Goal: Task Accomplishment & Management: Manage account settings

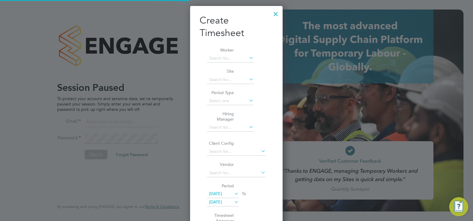
type input "ecrowe@skilledcareers.co.uk"
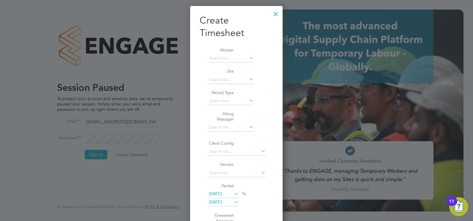
click at [275, 13] on div at bounding box center [275, 12] width 11 height 11
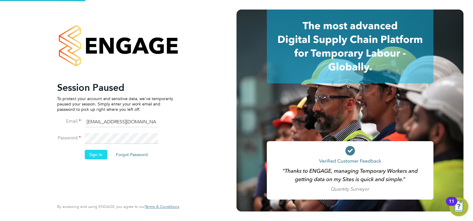
click at [100, 151] on button "Sign In" at bounding box center [95, 154] width 23 height 10
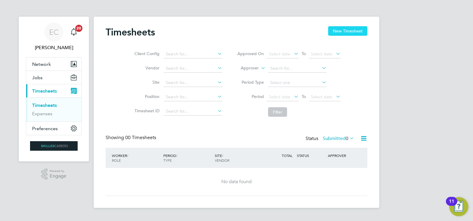
click at [352, 34] on button "New Timesheet" at bounding box center [347, 31] width 39 height 10
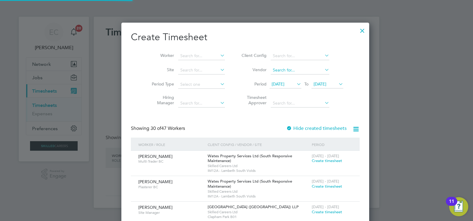
scroll to position [1009, 230]
click at [357, 26] on div at bounding box center [362, 29] width 11 height 11
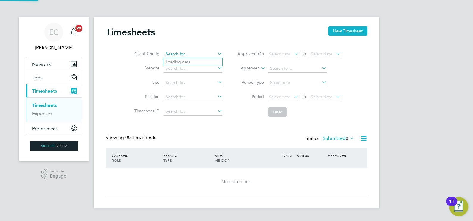
click at [186, 54] on input at bounding box center [192, 54] width 59 height 8
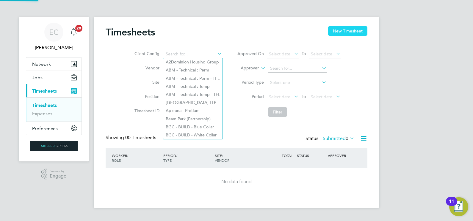
click at [343, 27] on button "New Timesheet" at bounding box center [347, 31] width 39 height 10
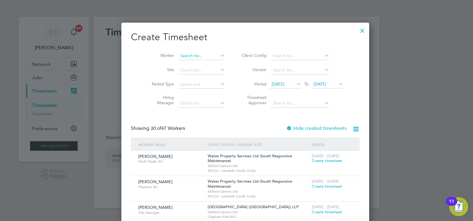
click at [178, 54] on input at bounding box center [201, 56] width 47 height 8
type input "mark mul"
click at [178, 59] on ul "Mark Mul grave" at bounding box center [193, 63] width 48 height 9
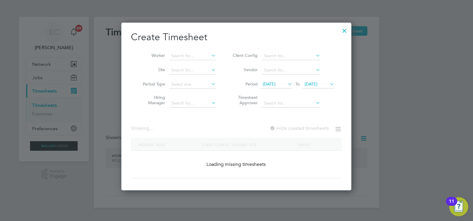
scroll to position [167, 230]
click at [182, 62] on li "Worker" at bounding box center [177, 56] width 92 height 14
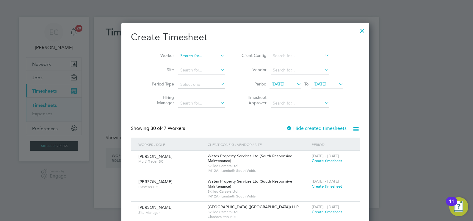
click at [186, 54] on input at bounding box center [201, 56] width 47 height 8
click at [180, 61] on b "Mark" at bounding box center [176, 63] width 10 height 5
type input "Mark Mulgrave"
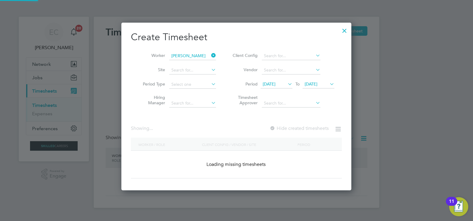
scroll to position [165, 230]
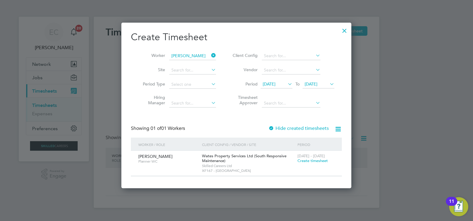
click at [304, 160] on span "Create timesheet" at bounding box center [312, 160] width 30 height 5
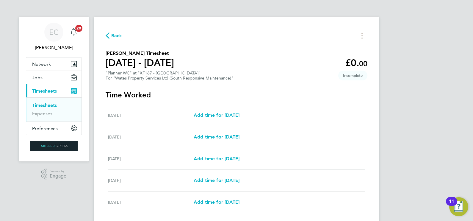
scroll to position [37, 0]
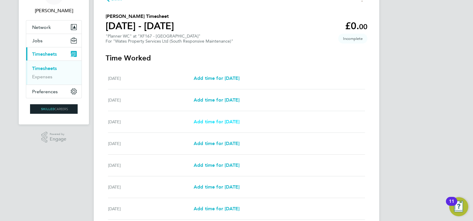
click at [219, 120] on span "Add time for Mon 25 Aug" at bounding box center [216, 122] width 46 height 6
select select "30"
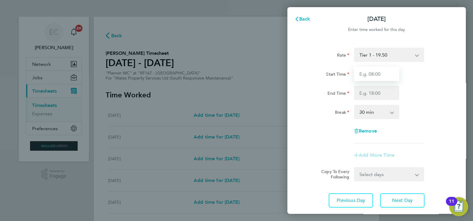
click at [377, 77] on input "Start Time" at bounding box center [376, 74] width 45 height 14
type input "08:00"
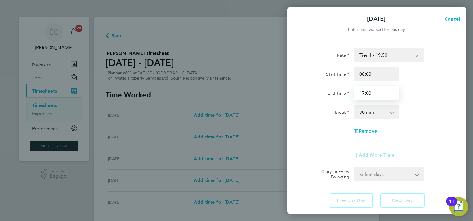
type input "17:00"
click at [415, 110] on div "Break 0 min 15 min 30 min 45 min 60 min 75 min 90 min" at bounding box center [376, 112] width 150 height 14
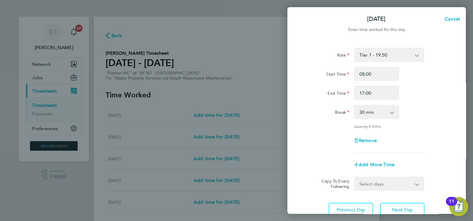
scroll to position [48, 0]
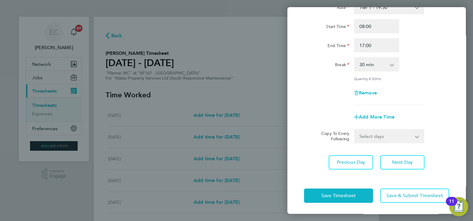
click at [381, 130] on select "Select days Day Tuesday Wednesday Thursday Friday" at bounding box center [385, 135] width 62 height 13
click at [354, 129] on select "Select days Day Tuesday Wednesday Thursday Friday" at bounding box center [385, 135] width 62 height 13
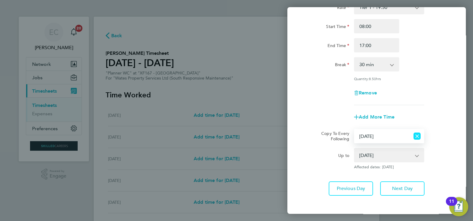
click at [419, 135] on icon "Reset selection" at bounding box center [416, 135] width 7 height 7
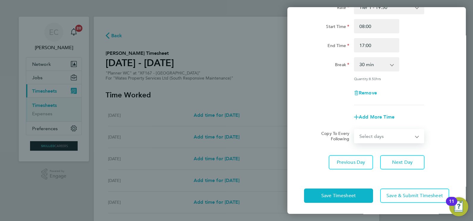
click at [392, 135] on select "Select days Day Tuesday Wednesday Thursday Friday" at bounding box center [385, 135] width 62 height 13
select select "DAY"
click at [354, 129] on select "Select days Day Tuesday Wednesday Thursday Friday" at bounding box center [385, 135] width 62 height 13
select select "2025-08-29"
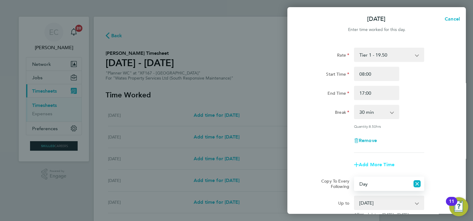
scroll to position [73, 0]
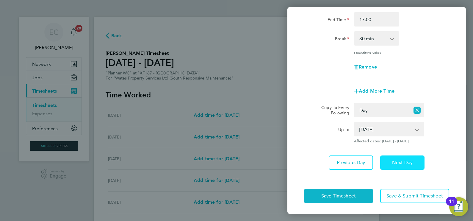
click at [405, 168] on button "Next Day" at bounding box center [402, 162] width 44 height 14
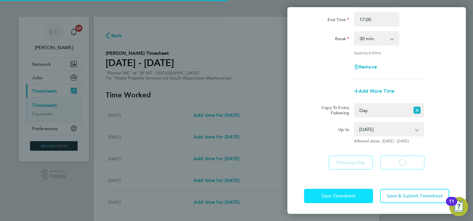
click at [347, 193] on span "Save Timesheet" at bounding box center [338, 196] width 34 height 6
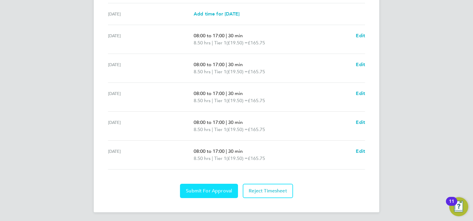
click at [209, 184] on button "Submit For Approval" at bounding box center [209, 190] width 58 height 14
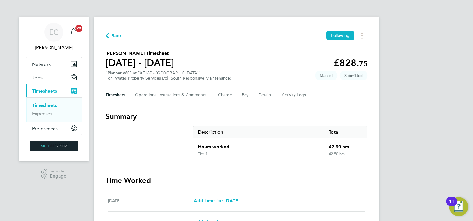
click at [44, 103] on link "Timesheets" at bounding box center [44, 105] width 25 height 6
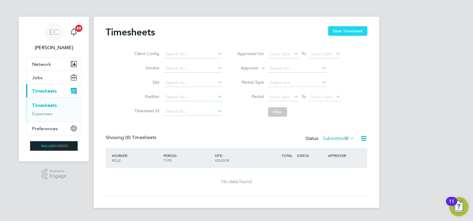
click at [349, 28] on button "New Timesheet" at bounding box center [347, 31] width 39 height 10
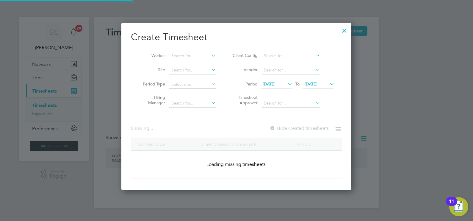
scroll to position [1004, 230]
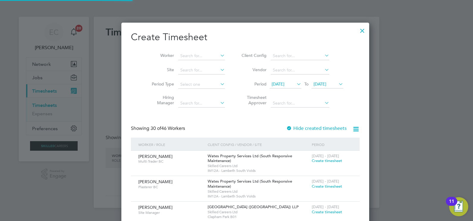
click at [193, 50] on li "Worker" at bounding box center [186, 56] width 92 height 14
click at [193, 53] on input at bounding box center [201, 56] width 47 height 8
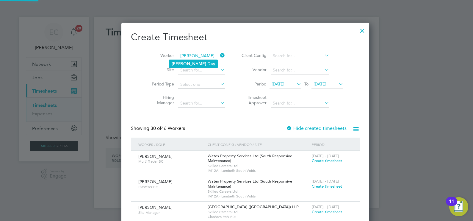
click at [207, 62] on b "Day" at bounding box center [211, 63] width 8 height 5
type input "Nathan Day"
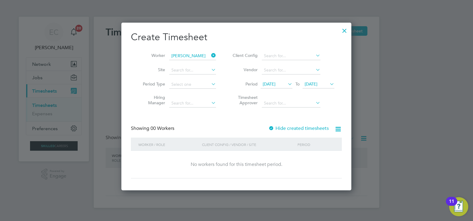
scroll to position [167, 230]
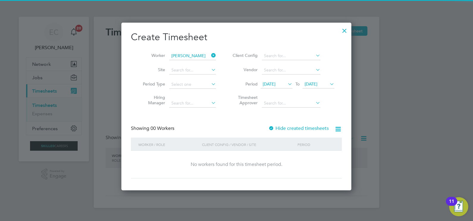
click at [301, 125] on label "Hide created timesheets" at bounding box center [298, 128] width 60 height 6
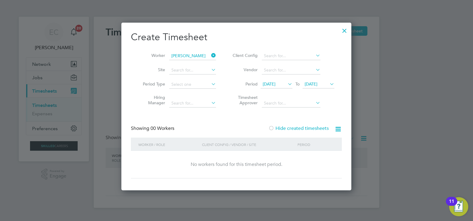
click at [302, 126] on label "Hide created timesheets" at bounding box center [298, 128] width 60 height 6
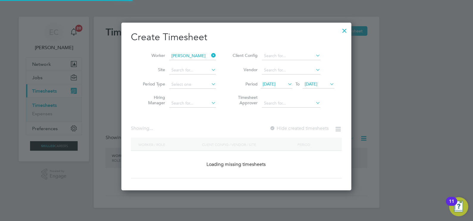
scroll to position [190, 230]
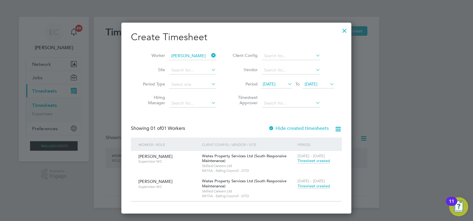
drag, startPoint x: 213, startPoint y: 52, endPoint x: 201, endPoint y: 58, distance: 13.4
click at [210, 52] on icon at bounding box center [210, 55] width 0 height 8
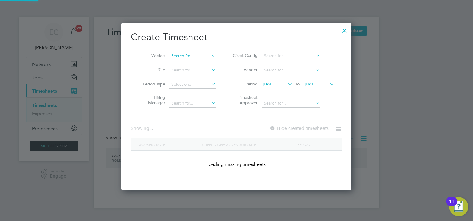
click at [191, 58] on input at bounding box center [192, 56] width 47 height 8
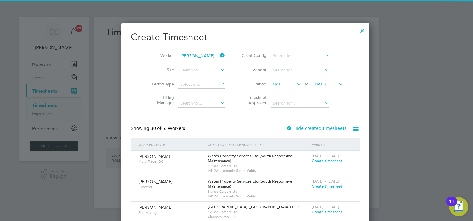
click at [172, 62] on b "Renika" at bounding box center [188, 63] width 34 height 5
type input "Renika Palmer"
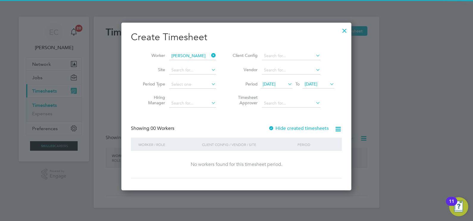
click at [216, 56] on li "Worker Renika Palmer" at bounding box center [177, 56] width 92 height 14
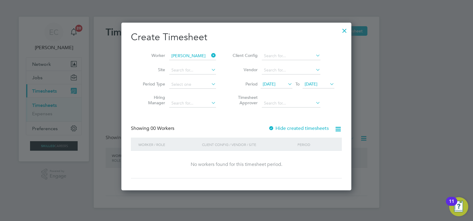
click at [216, 56] on li "Worker Renika Palmer" at bounding box center [177, 56] width 92 height 14
drag, startPoint x: 214, startPoint y: 56, endPoint x: 205, endPoint y: 55, distance: 9.0
click at [210, 56] on icon at bounding box center [210, 55] width 0 height 8
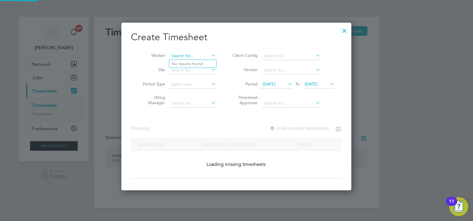
click at [197, 55] on input at bounding box center [192, 56] width 47 height 8
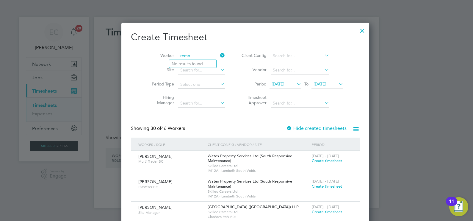
click at [178, 56] on input "remo" at bounding box center [201, 56] width 47 height 8
click at [184, 55] on input "tremo" at bounding box center [201, 56] width 47 height 8
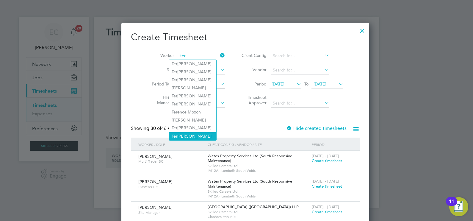
click at [181, 134] on li "Ter omer Johnson" at bounding box center [192, 136] width 47 height 8
type input "Teromer Johnson"
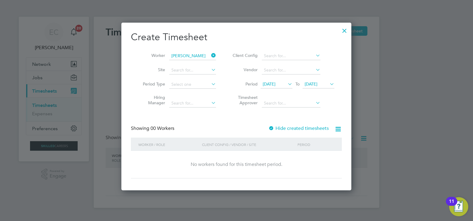
click at [210, 52] on icon at bounding box center [210, 55] width 0 height 8
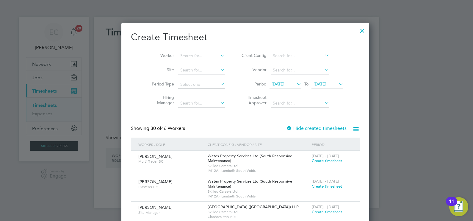
click at [357, 28] on div at bounding box center [362, 29] width 11 height 11
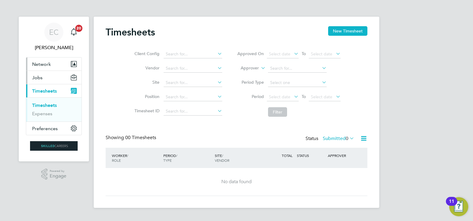
drag, startPoint x: 41, startPoint y: 64, endPoint x: 42, endPoint y: 80, distance: 15.2
click at [41, 64] on span "Network" at bounding box center [41, 64] width 19 height 6
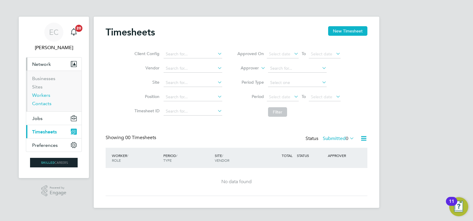
drag, startPoint x: 42, startPoint y: 95, endPoint x: 45, endPoint y: 103, distance: 8.3
click at [42, 96] on link "Workers" at bounding box center [41, 95] width 18 height 6
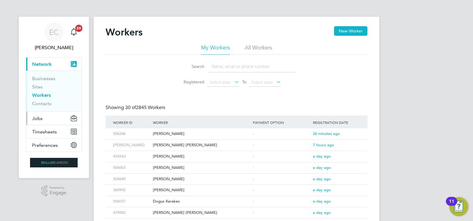
click at [29, 116] on button "Jobs" at bounding box center [53, 117] width 55 height 13
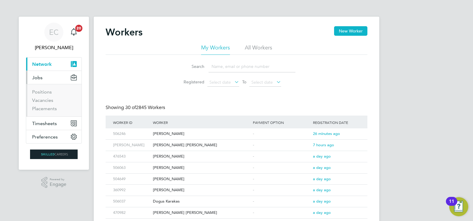
click at [40, 103] on li "Vacancies" at bounding box center [54, 101] width 45 height 8
drag, startPoint x: 41, startPoint y: 103, endPoint x: 45, endPoint y: 95, distance: 8.4
click at [41, 103] on li "Vacancies" at bounding box center [54, 101] width 45 height 8
click at [47, 102] on link "Vacancies" at bounding box center [42, 100] width 21 height 6
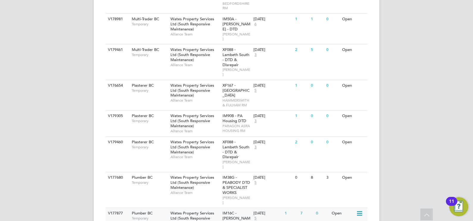
scroll to position [576, 0]
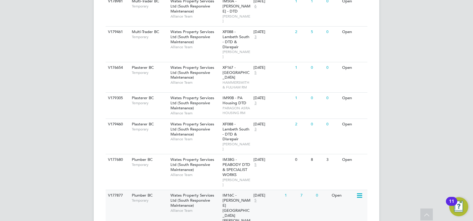
click at [219, 208] on span "Alliance Team" at bounding box center [194, 210] width 49 height 5
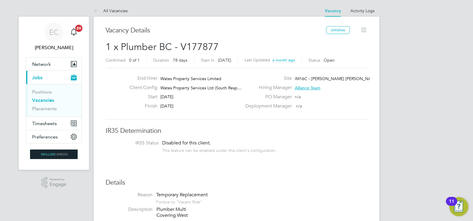
click at [363, 30] on icon at bounding box center [363, 29] width 7 height 7
drag, startPoint x: 401, startPoint y: 134, endPoint x: 393, endPoint y: 62, distance: 72.4
click at [360, 9] on link "Activity Logs" at bounding box center [362, 10] width 24 height 5
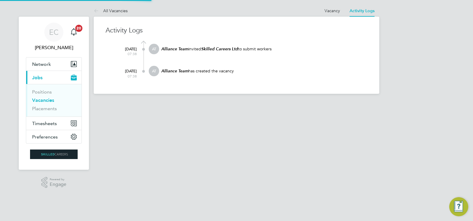
click at [336, 8] on link "Vacancy" at bounding box center [331, 10] width 15 height 5
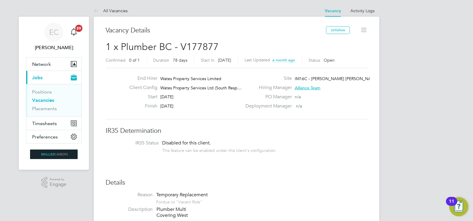
click at [214, 45] on span "1 x Plumber BC - V177877" at bounding box center [161, 47] width 113 height 12
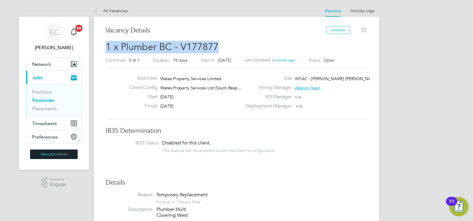
drag, startPoint x: 214, startPoint y: 45, endPoint x: 106, endPoint y: 43, distance: 107.6
click at [106, 43] on span "1 x Plumber BC - V177877" at bounding box center [161, 47] width 113 height 12
copy span "1 x Plumber BC - V177877"
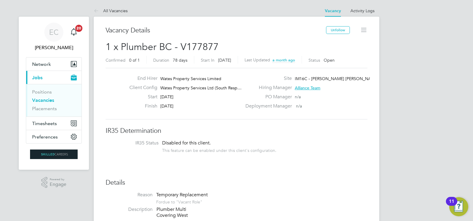
drag, startPoint x: 311, startPoint y: 182, endPoint x: 312, endPoint y: 177, distance: 5.4
click at [312, 180] on h3 "Details" at bounding box center [236, 182] width 262 height 9
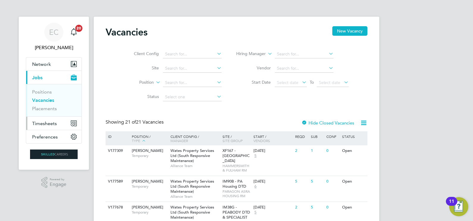
click at [50, 121] on span "Timesheets" at bounding box center [44, 123] width 25 height 6
click at [349, 34] on button "New Vacancy" at bounding box center [349, 31] width 35 height 10
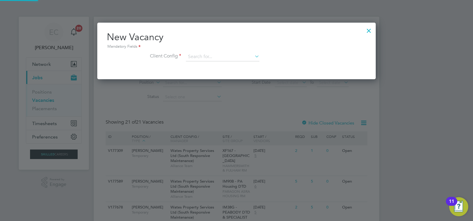
scroll to position [56, 278]
click at [366, 30] on div at bounding box center [368, 29] width 11 height 11
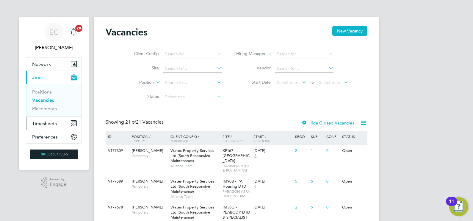
click at [47, 117] on button "Timesheets" at bounding box center [53, 122] width 55 height 13
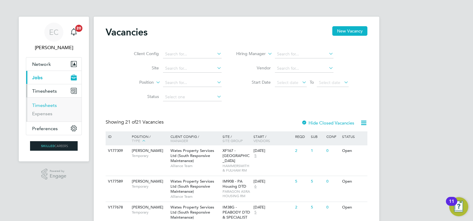
click at [53, 104] on link "Timesheets" at bounding box center [44, 105] width 25 height 6
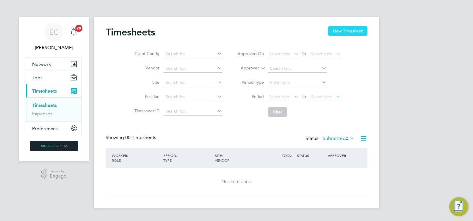
click at [363, 32] on button "New Timesheet" at bounding box center [347, 31] width 39 height 10
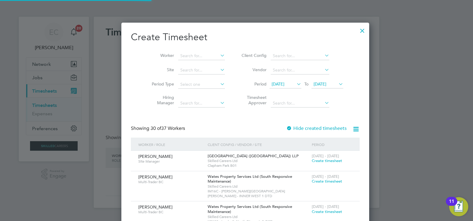
scroll to position [1004, 230]
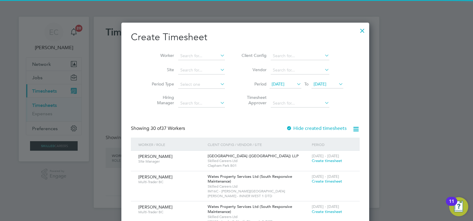
click at [275, 85] on span "19 Aug 2025" at bounding box center [277, 83] width 13 height 5
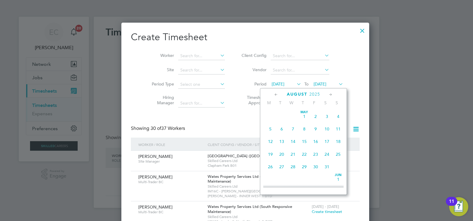
scroll to position [221, 0]
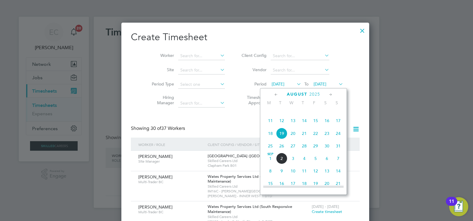
click at [327, 139] on span "23" at bounding box center [326, 132] width 11 height 11
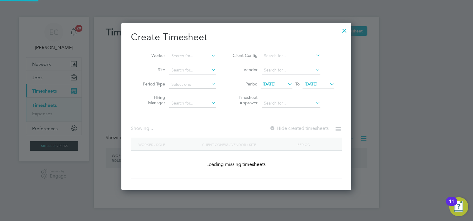
scroll to position [974, 230]
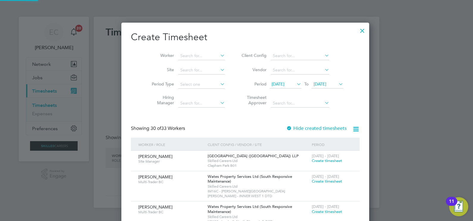
click at [324, 85] on span "26 Aug 2025" at bounding box center [319, 83] width 13 height 5
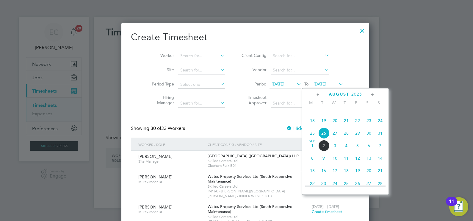
click at [357, 138] on span "29" at bounding box center [357, 132] width 11 height 11
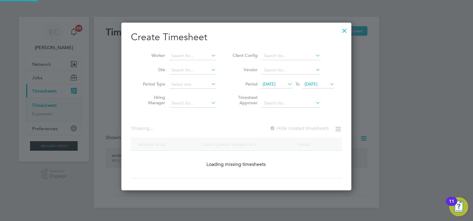
scroll to position [974, 230]
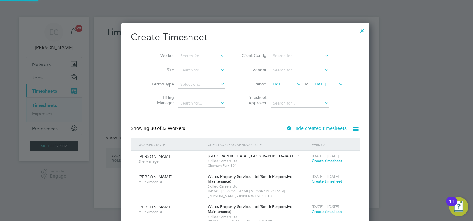
click at [352, 126] on icon at bounding box center [355, 128] width 7 height 7
click at [315, 141] on li "Download missing timesheets" at bounding box center [308, 142] width 64 height 8
click at [249, 36] on h2 "Create Timesheet" at bounding box center [245, 37] width 229 height 12
click at [352, 127] on icon at bounding box center [355, 128] width 7 height 7
click at [273, 85] on span "23 Aug 2025" at bounding box center [277, 83] width 13 height 5
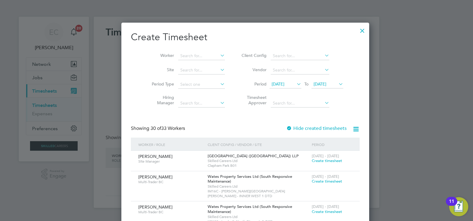
click at [352, 126] on icon at bounding box center [355, 128] width 7 height 7
click at [322, 141] on li "Download missing timesheets" at bounding box center [308, 142] width 64 height 8
drag, startPoint x: 224, startPoint y: 36, endPoint x: 193, endPoint y: 21, distance: 34.7
click at [224, 36] on h2 "Create Timesheet" at bounding box center [245, 37] width 229 height 12
click at [206, 53] on input at bounding box center [201, 56] width 47 height 8
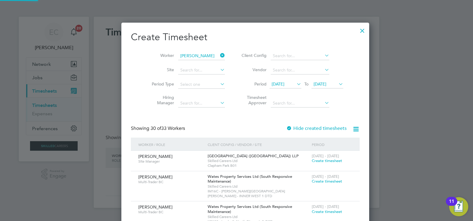
click at [195, 62] on li "Peter Sc ott" at bounding box center [208, 64] width 79 height 8
type input "Peter Scott"
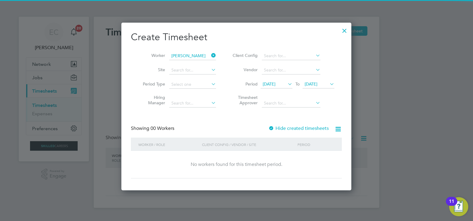
scroll to position [167, 230]
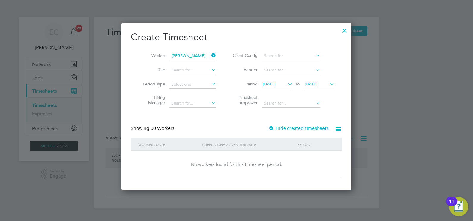
click at [279, 128] on label "Hide created timesheets" at bounding box center [298, 128] width 60 height 6
click at [210, 55] on icon at bounding box center [210, 55] width 0 height 8
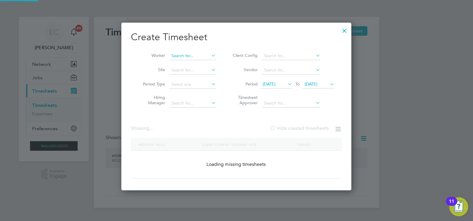
click at [201, 57] on input at bounding box center [192, 56] width 47 height 8
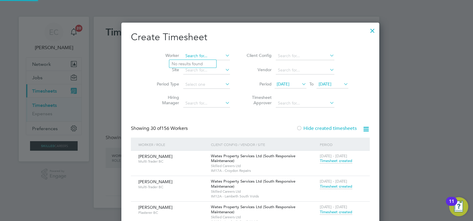
scroll to position [952, 230]
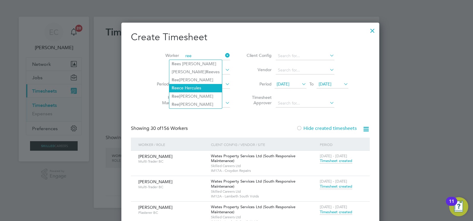
click at [199, 84] on li "Ree ce Hercules" at bounding box center [195, 88] width 53 height 8
type input "Reece Hercules"
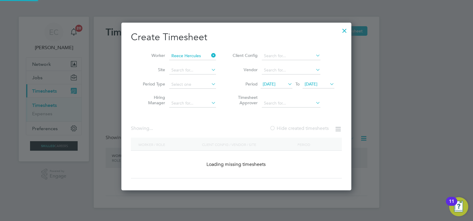
scroll to position [165, 230]
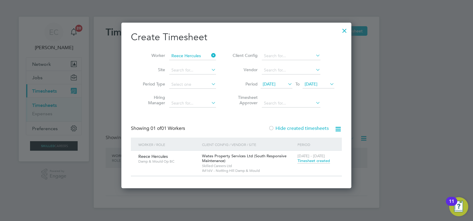
click at [308, 160] on span "Timesheet created" at bounding box center [313, 160] width 32 height 5
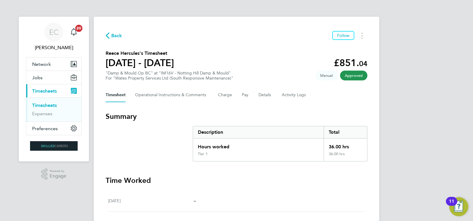
click at [110, 31] on div "Back Follow" at bounding box center [236, 35] width 262 height 9
click at [116, 37] on span "Back" at bounding box center [116, 35] width 11 height 7
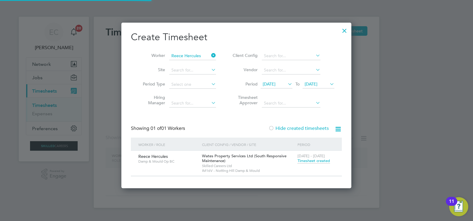
scroll to position [165, 230]
drag, startPoint x: 214, startPoint y: 54, endPoint x: 207, endPoint y: 54, distance: 7.4
click at [210, 54] on icon at bounding box center [210, 55] width 0 height 8
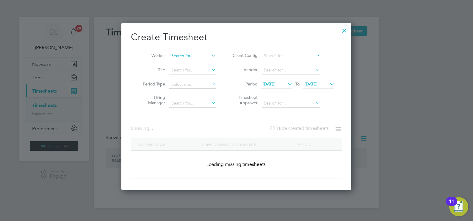
scroll to position [167, 230]
click at [195, 56] on input at bounding box center [192, 56] width 47 height 8
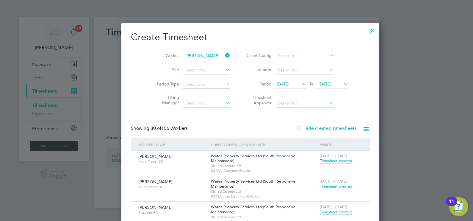
click at [195, 77] on li "Byron Campbell" at bounding box center [205, 80] width 73 height 8
type input "Byron Campbell"
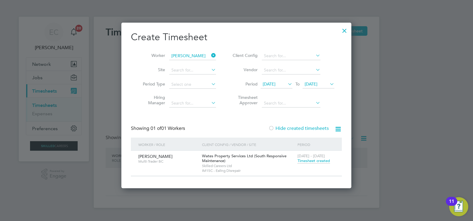
scroll to position [165, 230]
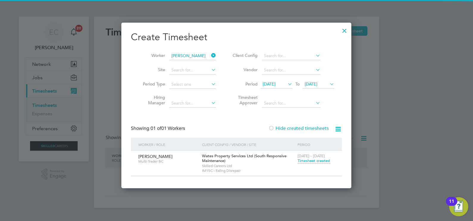
click at [307, 159] on span "Timesheet created" at bounding box center [313, 160] width 32 height 5
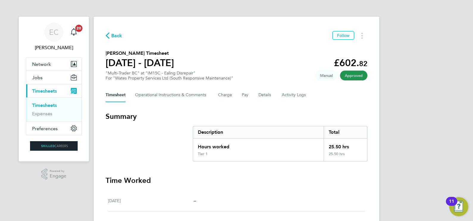
click at [116, 32] on span "Back" at bounding box center [116, 35] width 11 height 7
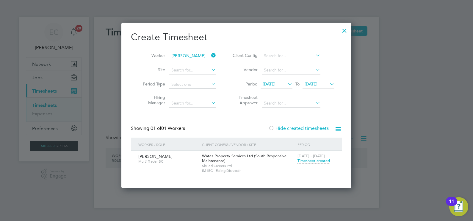
click at [210, 54] on icon at bounding box center [210, 55] width 0 height 8
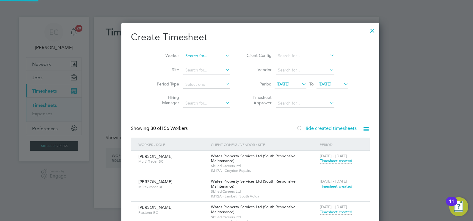
click at [194, 56] on input at bounding box center [206, 56] width 47 height 8
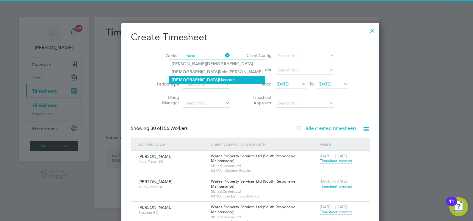
click at [196, 76] on li "Musa Hassoun" at bounding box center [217, 80] width 96 height 8
type input "Musa Hassoun"
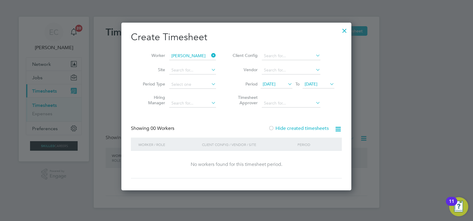
click at [280, 127] on label "Hide created timesheets" at bounding box center [298, 128] width 60 height 6
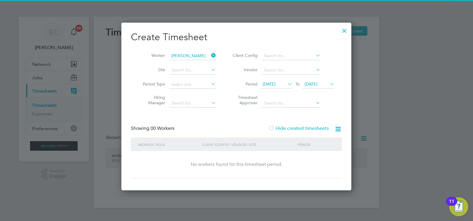
click at [210, 54] on icon at bounding box center [210, 55] width 0 height 8
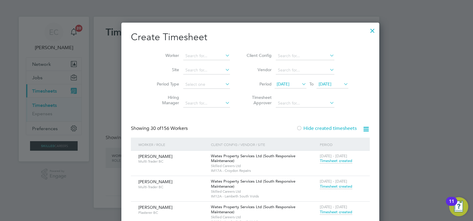
drag, startPoint x: 343, startPoint y: 32, endPoint x: 339, endPoint y: 32, distance: 4.2
click at [367, 32] on div at bounding box center [372, 29] width 11 height 11
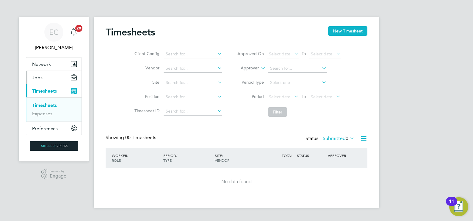
click at [36, 81] on button "Jobs" at bounding box center [53, 77] width 55 height 13
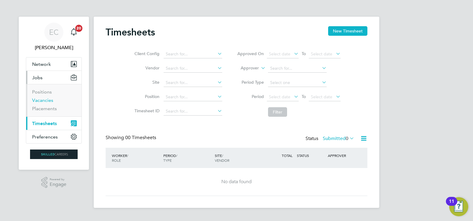
click at [43, 100] on link "Vacancies" at bounding box center [42, 100] width 21 height 6
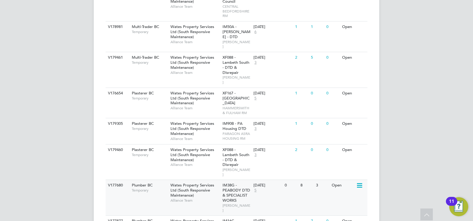
scroll to position [539, 0]
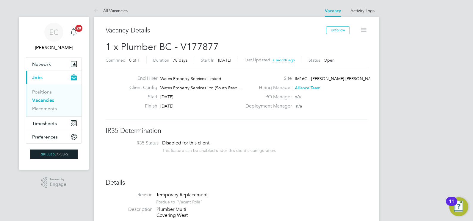
click at [46, 101] on link "Vacancies" at bounding box center [43, 100] width 22 height 6
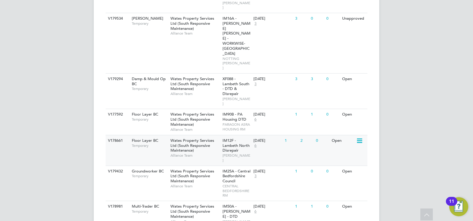
scroll to position [446, 0]
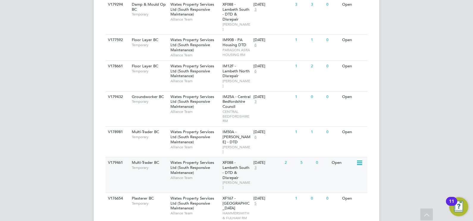
click at [201, 157] on div "Wates Property Services Ltd (South Responsive Maintenance) Alliance Team" at bounding box center [195, 170] width 52 height 26
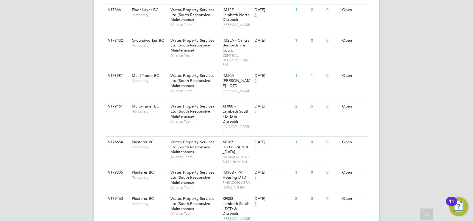
scroll to position [557, 0]
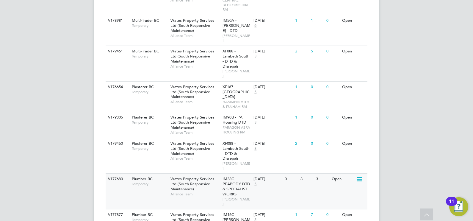
click at [215, 191] on span "Alliance Team" at bounding box center [194, 193] width 49 height 5
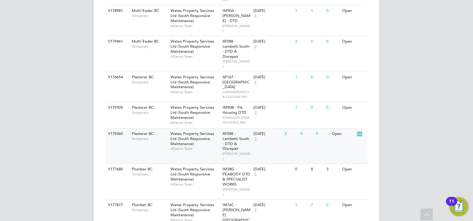
scroll to position [576, 0]
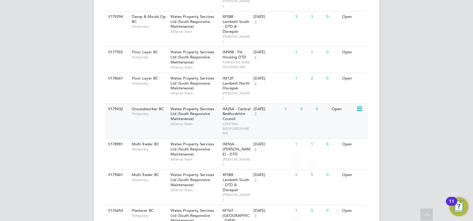
scroll to position [390, 0]
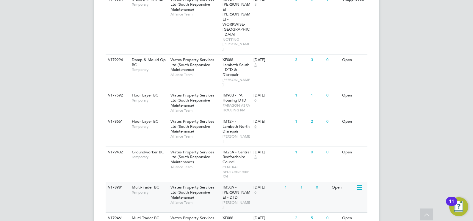
click at [245, 182] on div "IM50A - BRENT - DTD BRENT RM" at bounding box center [236, 197] width 31 height 30
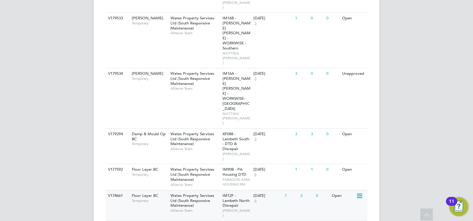
scroll to position [316, 0]
click at [276, 190] on div "29 Aug 2025 6" at bounding box center [267, 198] width 31 height 16
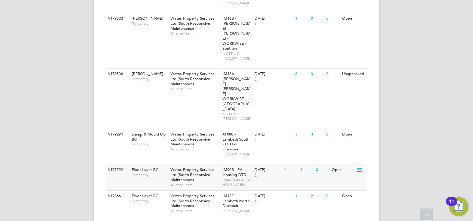
click at [262, 164] on div "14 Aug 2025 6" at bounding box center [267, 172] width 31 height 16
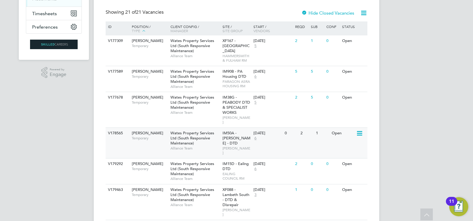
scroll to position [93, 0]
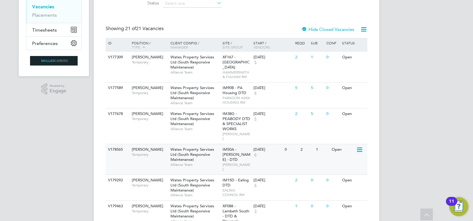
click at [277, 159] on div "V178565 Carpenter BC Temporary Wates Property Services Ltd (South Responsive Ma…" at bounding box center [236, 159] width 262 height 31
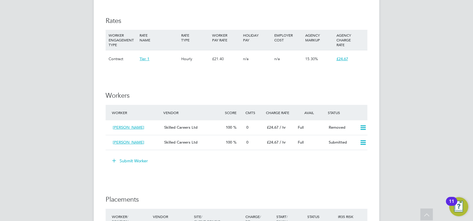
scroll to position [334, 0]
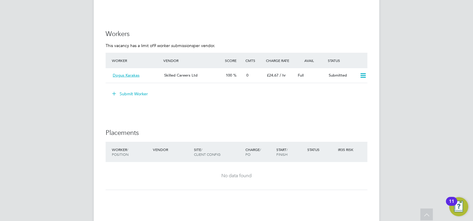
scroll to position [467, 0]
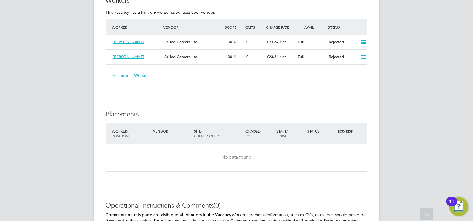
scroll to position [542, 0]
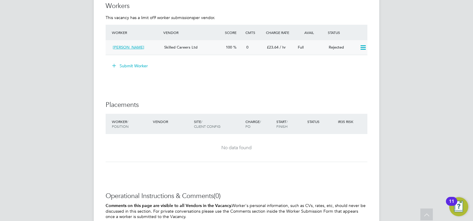
scroll to position [520, 0]
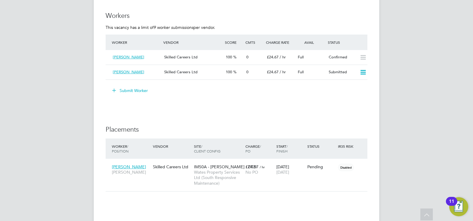
scroll to position [520, 0]
